Goal: Task Accomplishment & Management: Manage account settings

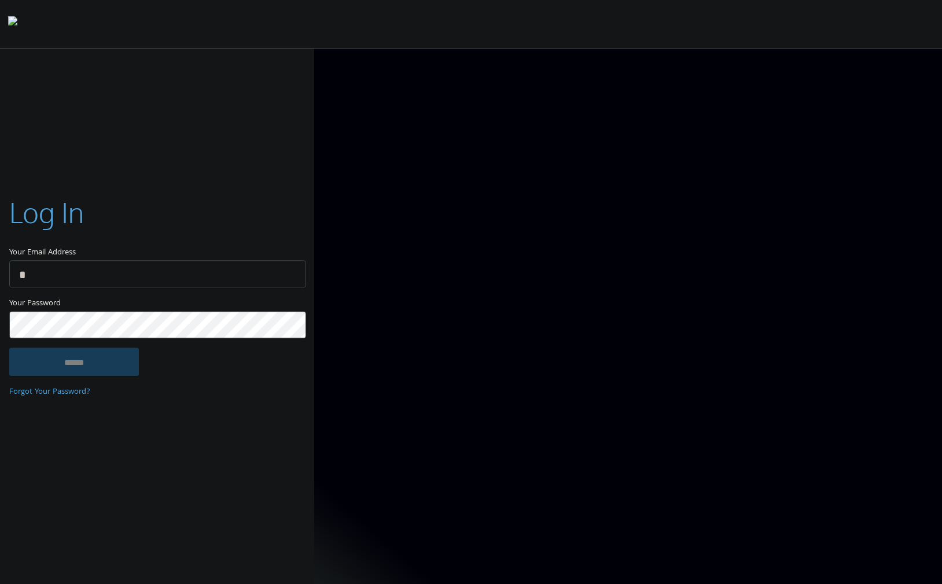
click at [205, 267] on input "Your Email Address" at bounding box center [157, 274] width 297 height 27
type input "**********"
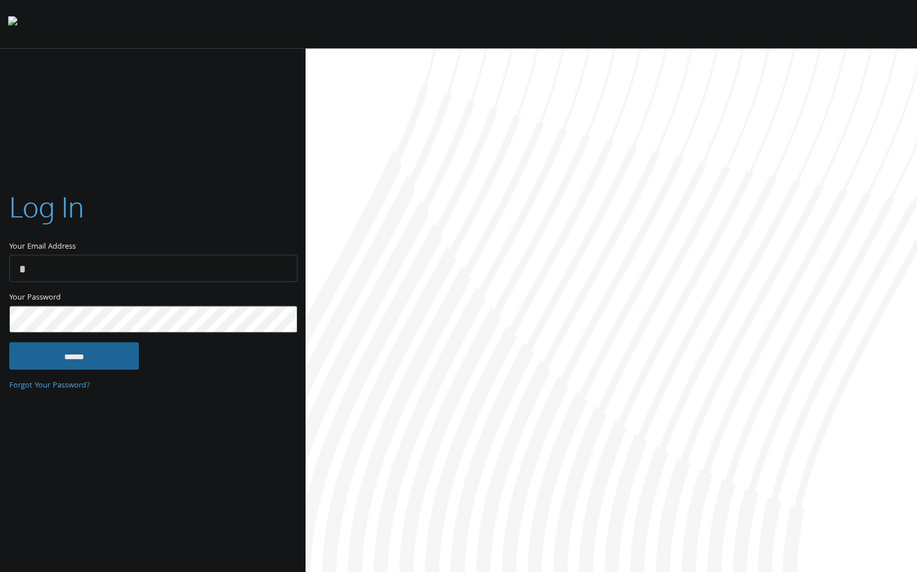
type input "**********"
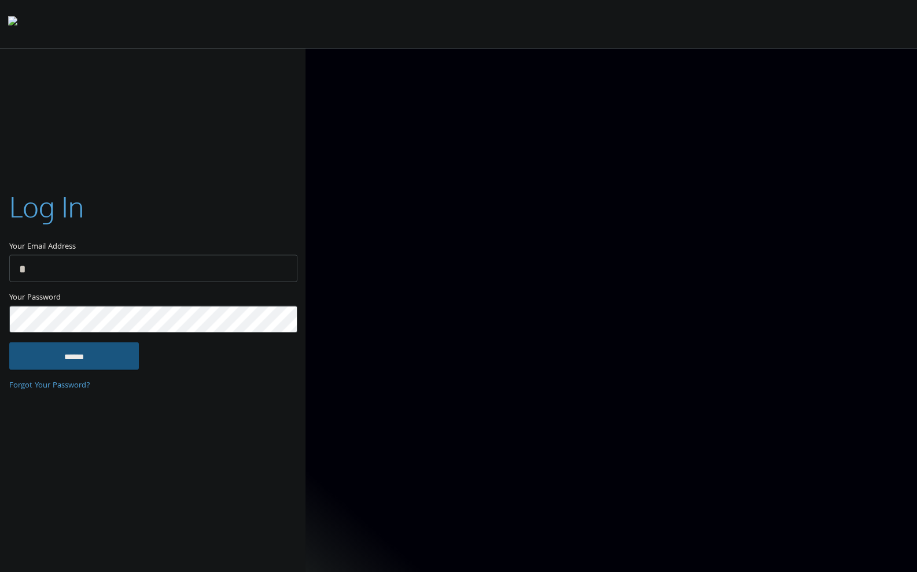
type input "**********"
